Goal: Information Seeking & Learning: Learn about a topic

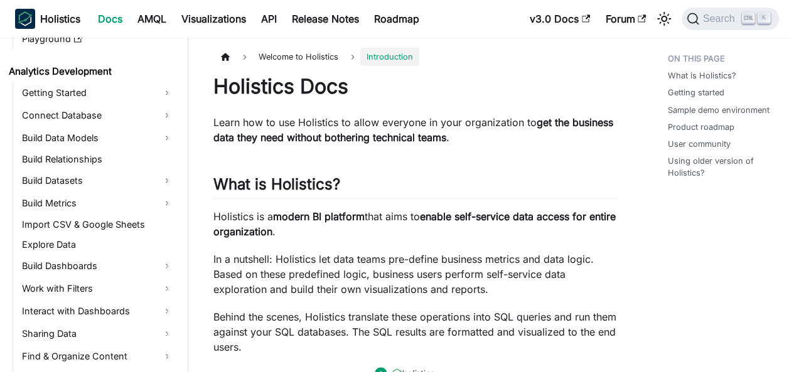
scroll to position [188, 0]
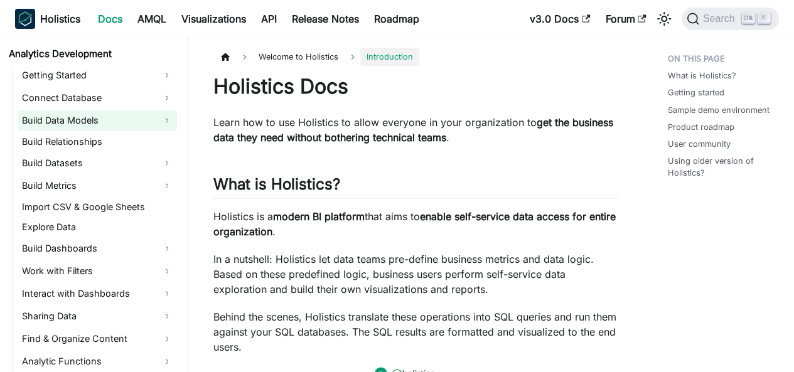
click at [85, 125] on link "Build Data Models" at bounding box center [97, 121] width 159 height 20
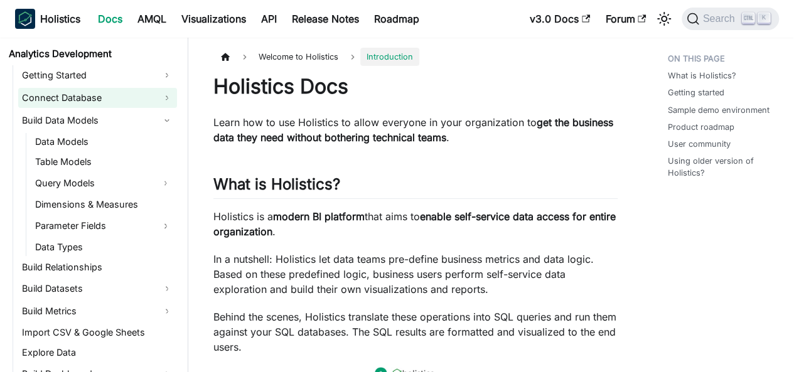
click at [85, 101] on link "Connect Database" at bounding box center [97, 98] width 159 height 20
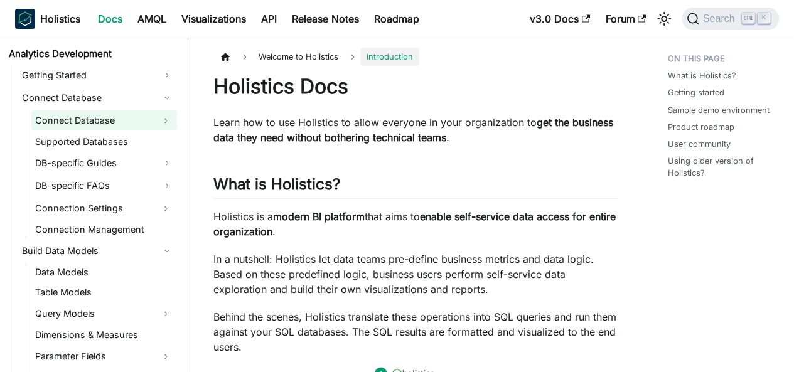
click at [83, 118] on link "Connect Database" at bounding box center [92, 121] width 123 height 20
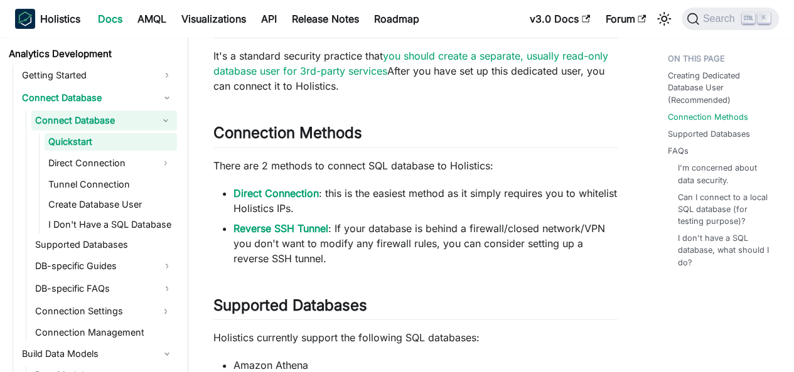
scroll to position [440, 0]
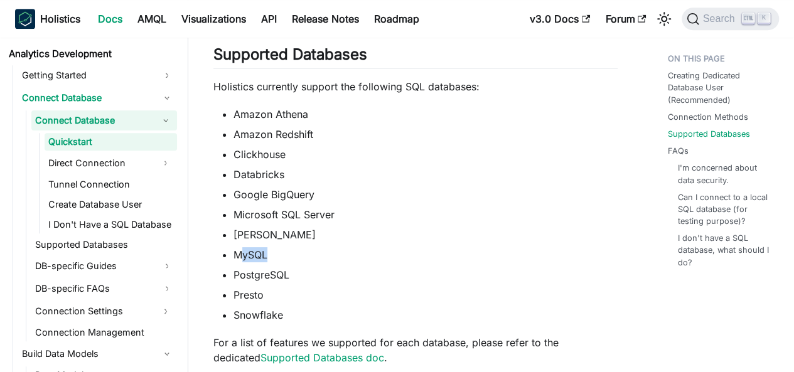
drag, startPoint x: 238, startPoint y: 251, endPoint x: 278, endPoint y: 254, distance: 40.3
click at [278, 254] on li "MySQL" at bounding box center [426, 254] width 384 height 15
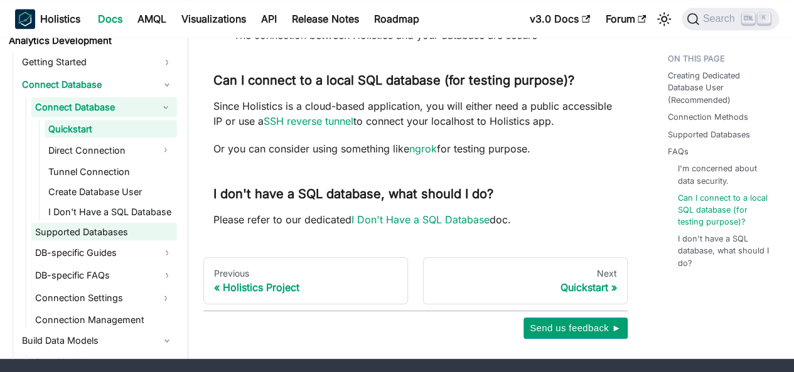
scroll to position [251, 0]
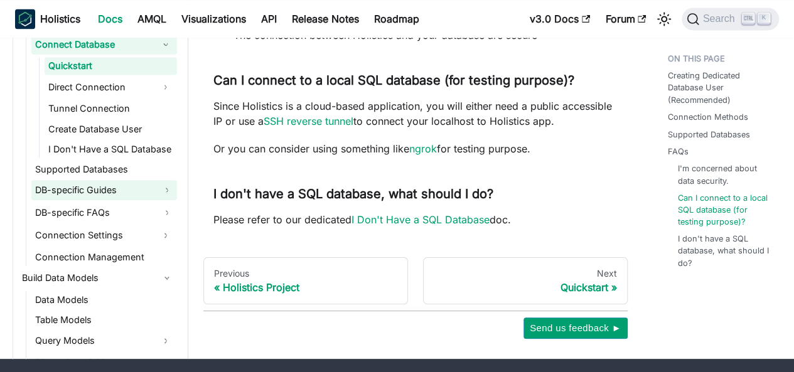
click at [102, 192] on link "DB-specific Guides" at bounding box center [104, 190] width 146 height 20
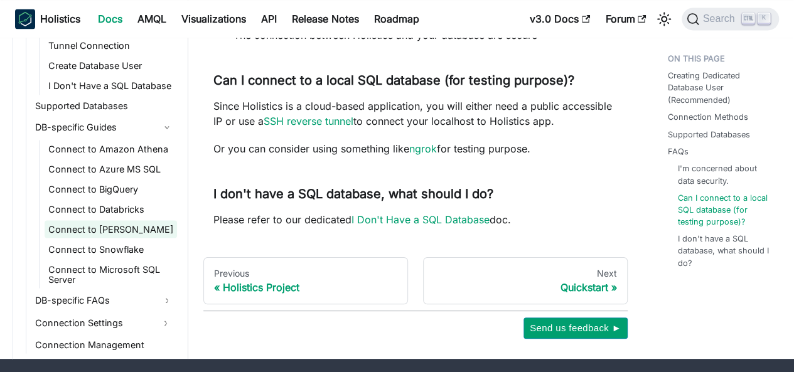
scroll to position [377, 0]
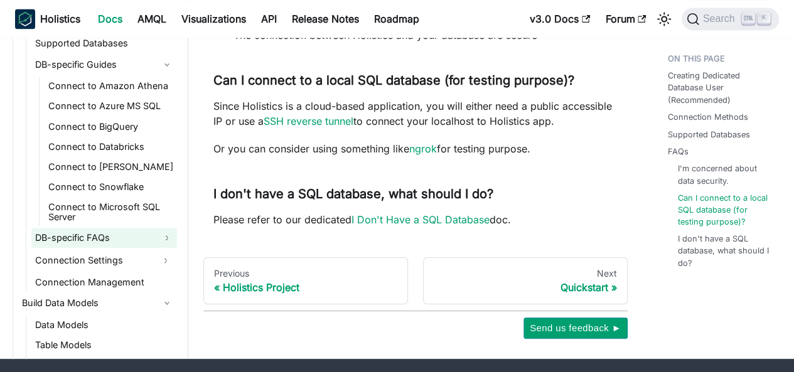
click at [90, 240] on link "DB-specific FAQs" at bounding box center [104, 238] width 146 height 20
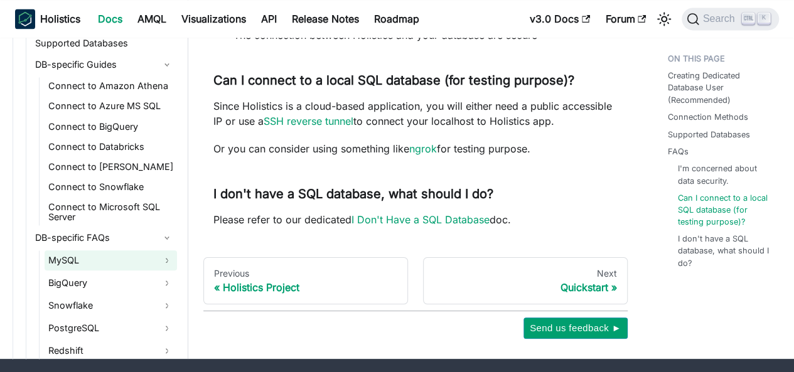
click at [81, 256] on link "MySQL" at bounding box center [111, 261] width 132 height 20
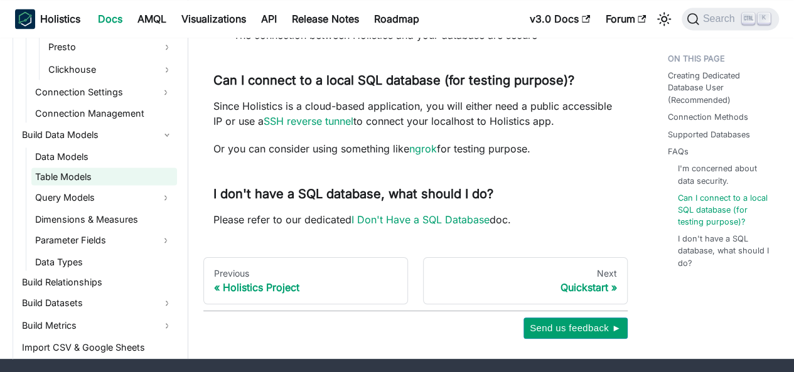
scroll to position [816, 0]
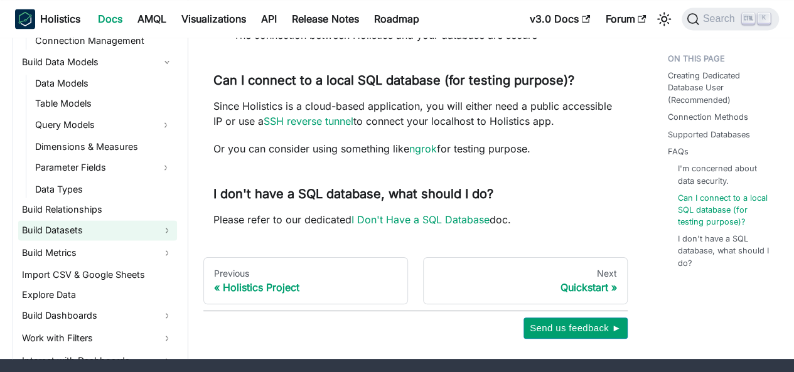
click at [74, 230] on link "Build Datasets" at bounding box center [97, 230] width 159 height 20
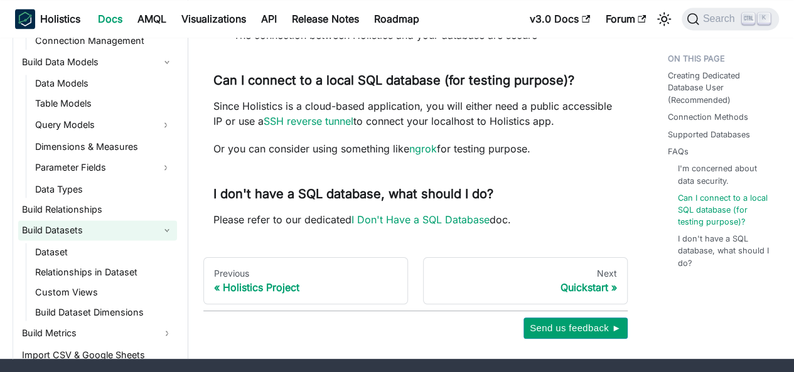
click at [74, 230] on link "Build Datasets" at bounding box center [97, 230] width 159 height 20
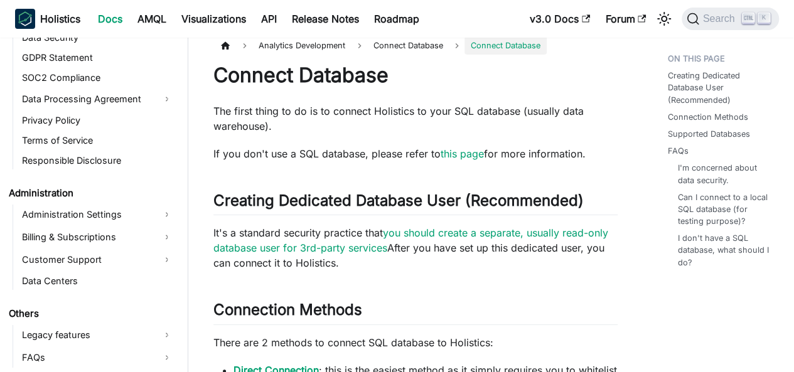
scroll to position [0, 0]
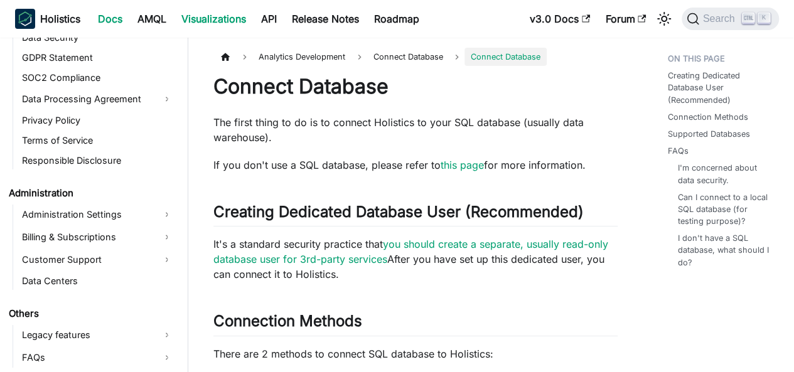
click at [245, 18] on link "Visualizations" at bounding box center [214, 19] width 80 height 20
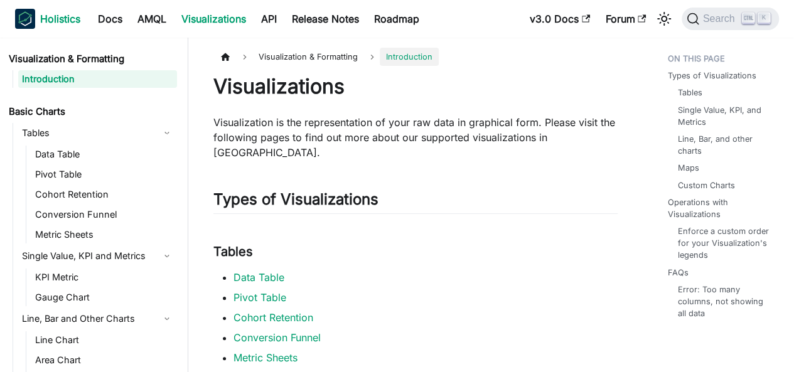
click at [60, 13] on b "Holistics" at bounding box center [60, 18] width 40 height 15
